Goal: Answer question/provide support: Share knowledge or assist other users

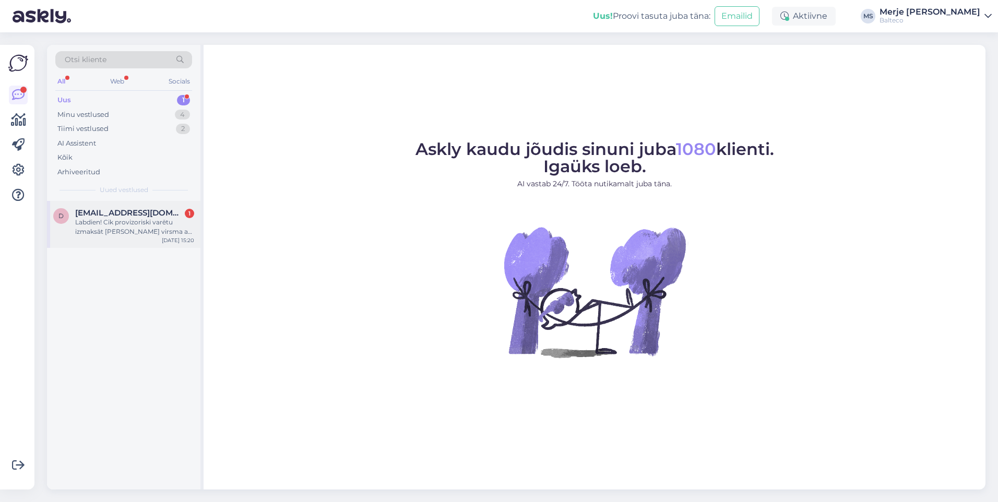
click at [93, 219] on div "Labdien! Cik provizoriski varētu izmaksāt [PERSON_NAME] virsma ar izlietni, 60x…" at bounding box center [134, 227] width 119 height 19
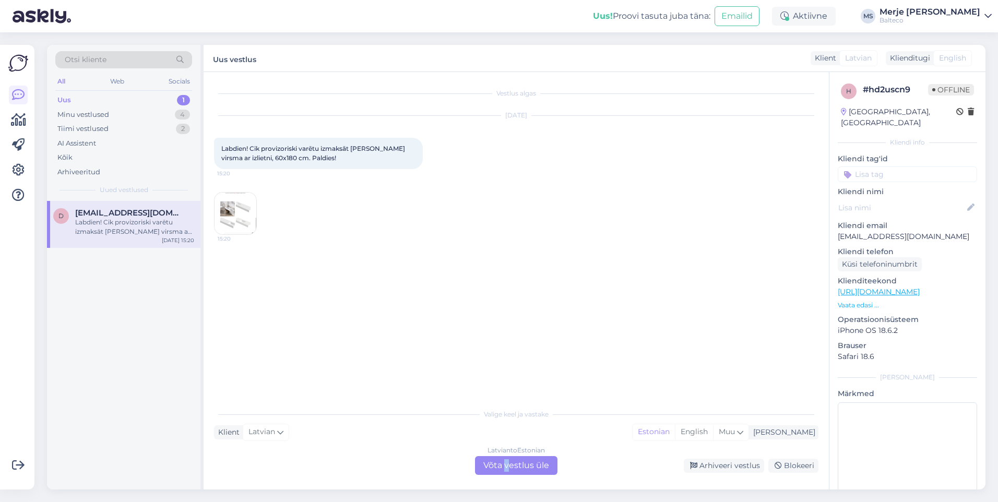
click at [507, 460] on div "Latvian to Estonian Võta vestlus üle" at bounding box center [516, 465] width 82 height 19
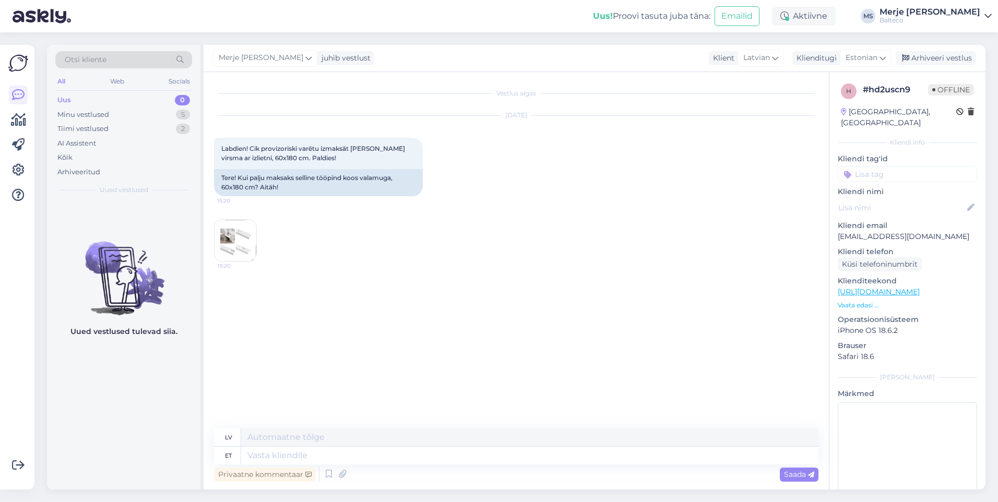
click at [233, 232] on img at bounding box center [236, 241] width 42 height 42
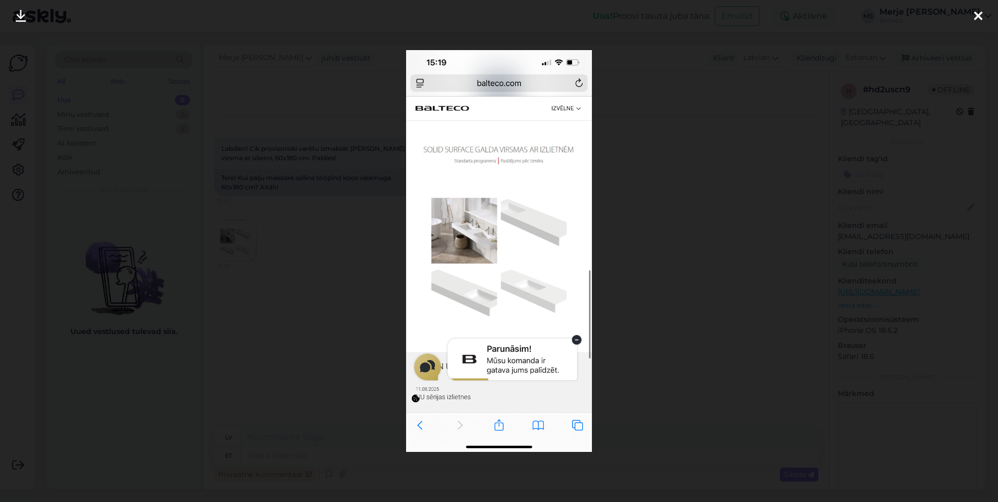
click at [982, 14] on icon at bounding box center [978, 17] width 8 height 14
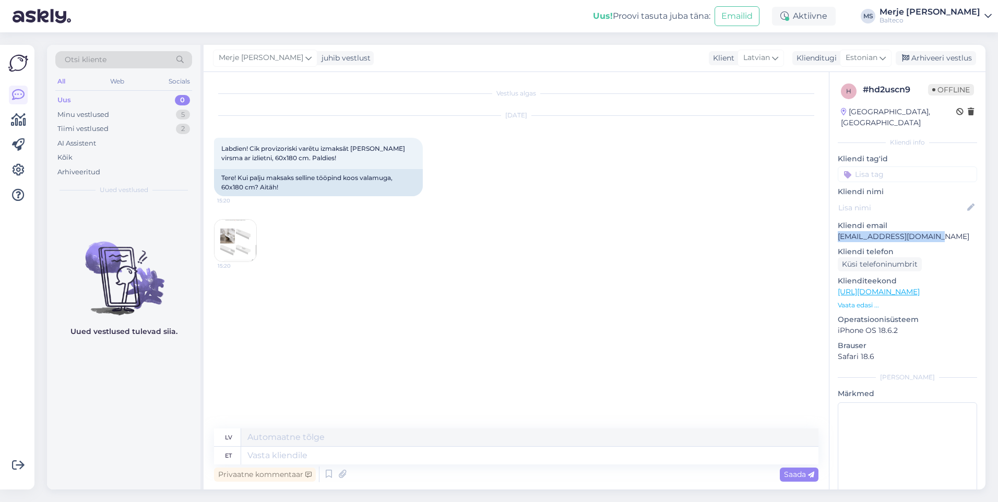
drag, startPoint x: 939, startPoint y: 226, endPoint x: 831, endPoint y: 226, distance: 108.6
click at [831, 226] on div "h # hd2uscn9 Offline [GEOGRAPHIC_DATA], [GEOGRAPHIC_DATA] Kliendi info Kliendi …" at bounding box center [908, 292] width 156 height 440
copy p "[EMAIL_ADDRESS][DOMAIN_NAME]"
click at [309, 454] on textarea at bounding box center [529, 456] width 577 height 18
type textarea "Tere!"
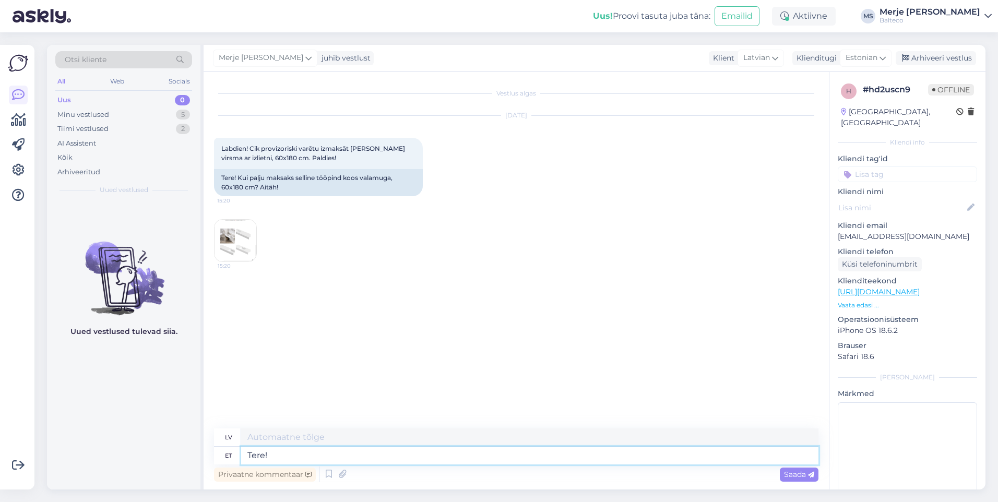
type textarea "Sveiki!"
type textarea "Tere!"
click at [796, 476] on span "Saada" at bounding box center [799, 474] width 30 height 9
click at [302, 458] on textarea at bounding box center [529, 456] width 577 height 18
type textarea "Saatsi"
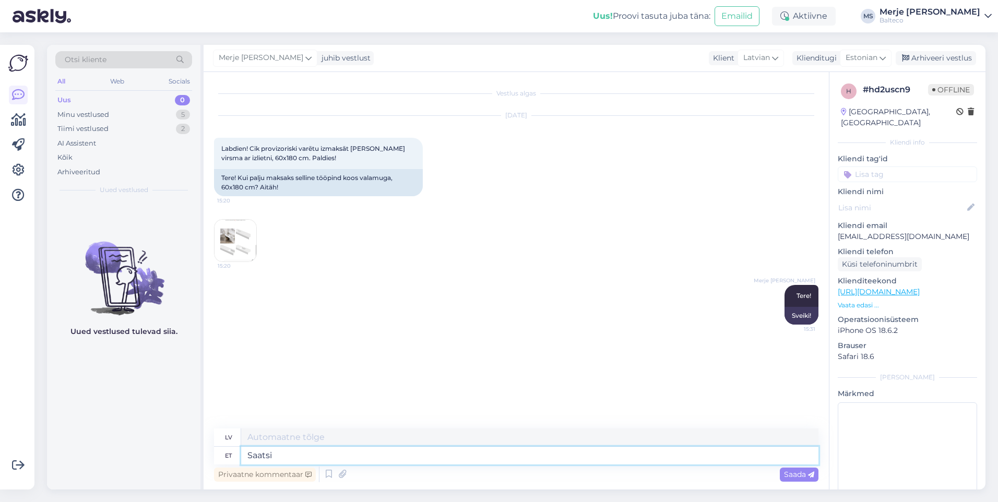
type textarea "Saatsi"
type textarea "Saatsin"
type textarea "Es [DEMOGRAPHIC_DATA]"
type textarea "Saatsin teie"
type textarea "Es tevi [DEMOGRAPHIC_DATA]"
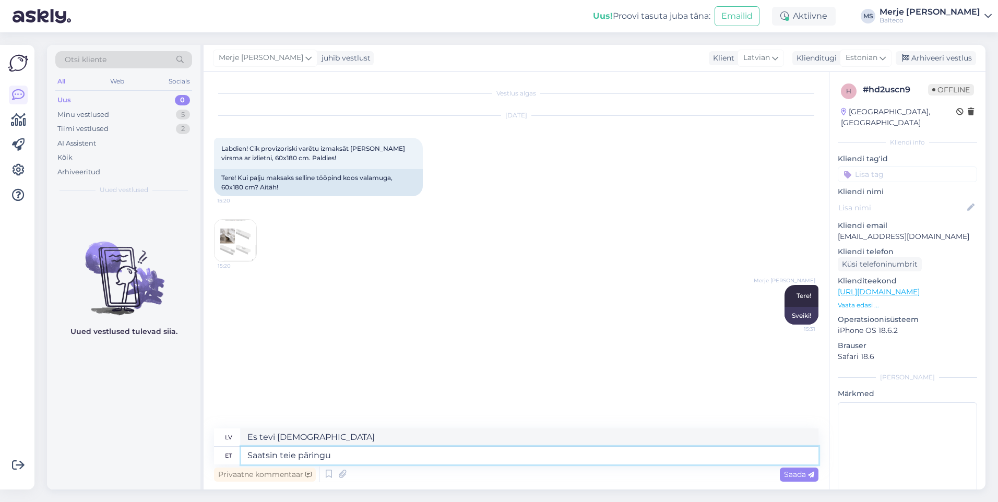
type textarea "Saatsin teie päringu"
type textarea "Es nosūtīju jūsu pieprasījumu."
type textarea "Saatsin teie päringu Läti"
type textarea "Es nosūtīju jūsu pieprasījumu [PERSON_NAME]"
type textarea "Saatsin teie päringu Läti e"
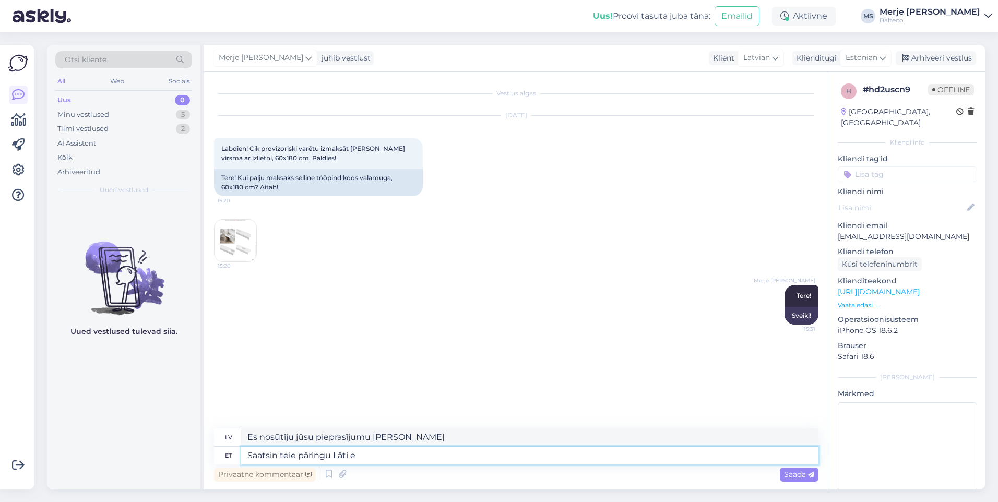
type textarea "Es nosūtīju jūsu pieprasījumu uz [GEOGRAPHIC_DATA]."
type textarea "Saatsin teie päringu Läti esindajale, t"
type textarea "Esmu nosūtījis jūsu pieprasījumu Latvijas pārstāvim,"
type textarea "Saatsin teie päringu Läti esindajale, tema"
type textarea "Es nosūtīju jūsu pieprasījumu Latvijas pārstāvim, viņš/viņa"
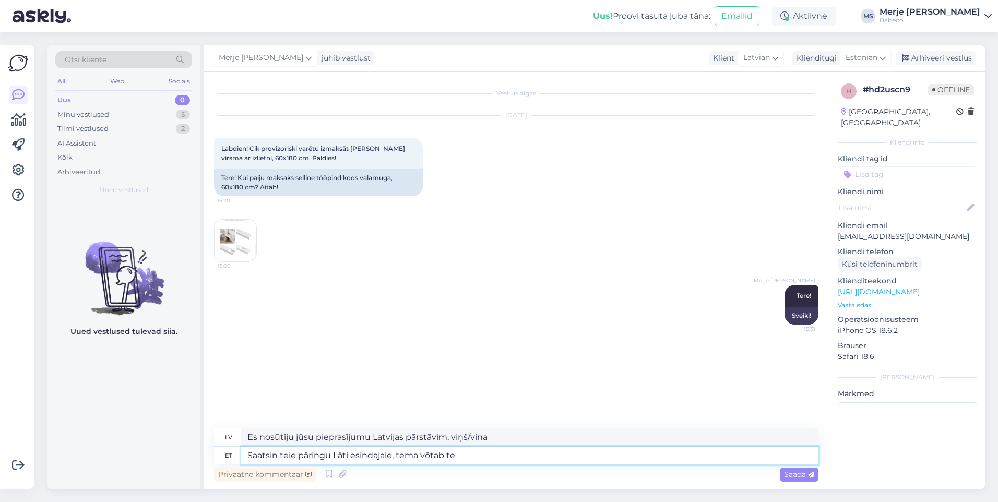
type textarea "Saatsin teie päringu Läti esindajale, tema võtab tei"
type textarea "Esmu nosūtījis jūsu pieprasījumu Latvijas pārstāvim, viņš to ņems [PERSON_NAME]."
type textarea "Saatsin teie päringu Läti esindajale, tema võtab teiega"
type textarea "Esmu nosūtījis jūsu pieprasījumu Latvijas pārstāvim, viņš ar jums sazināsies."
type textarea "Saatsin teie päringu Läti esindajale, tema võtab teiega ühendust."
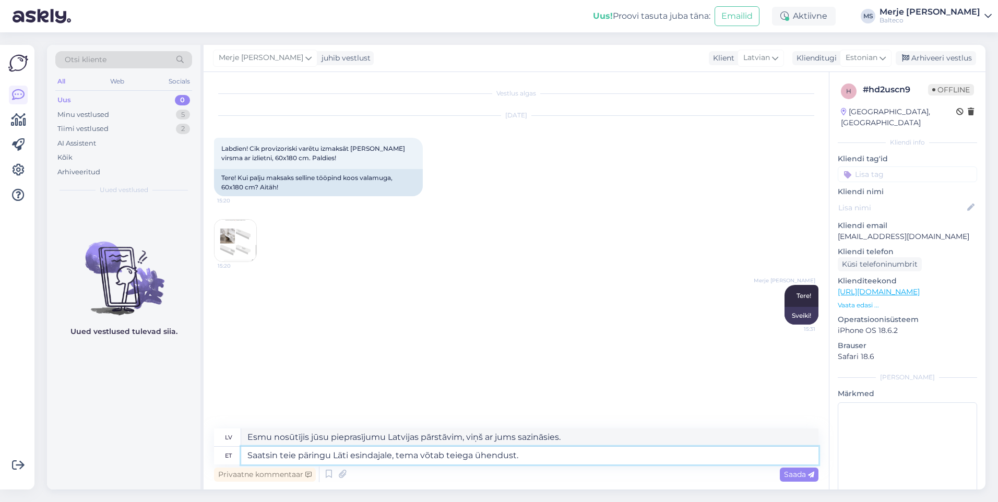
type textarea "Esmu nosūtījis jūsu pieprasījumu [DEMOGRAPHIC_DATA] pārstāvim, kurš ar jums saz…"
type textarea "Saatsin teie päringu Läti esindajale, tema võtab teiega ühendust e"
type textarea "Esmu nosūtījis jūsu pieprasījumu Latvijas pārstāvim, viņš/viņa ar jums sazināsi…"
type textarea "Saatsin teie päringu Läti esindajale, tema võtab teiega ühendust e-posti a"
type textarea "Esmu nosūtījis jūsu pieprasījumu Latvijas pārstāvim, viņš/viņa sazināsies ar ju…"
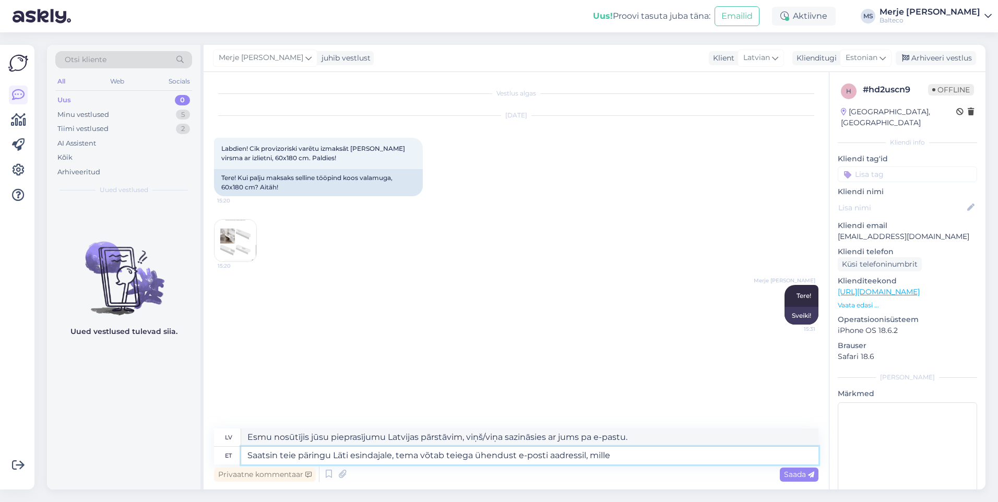
type textarea "Saatsin teie päringu Läti esindajale, tema võtab teiega ühendust e-posti aadres…"
type textarea "Esmu nosūtījis jūsu pieprasījumu Latvijas pārstāvim, viņš/viņa sazināsies ar ju…"
type textarea "Saatsin teie päringu Läti esindajale, tema võtab teiega ühendust e-posti aadres…"
type textarea "Esmu nosūtījis jūsu pieprasījumu Latvijas pārstāvim, kurš sazināsies ar jums, i…"
type textarea "Saatsin teie päringu Läti esindajale, tema võtab teiega ühendust e-posti aadres…"
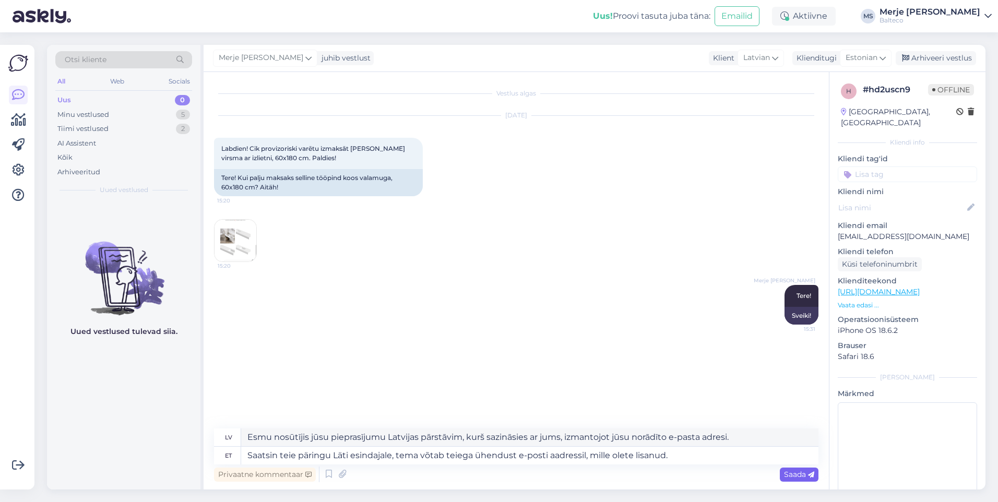
click at [800, 472] on span "Saada" at bounding box center [799, 474] width 30 height 9
